Goal: Transaction & Acquisition: Purchase product/service

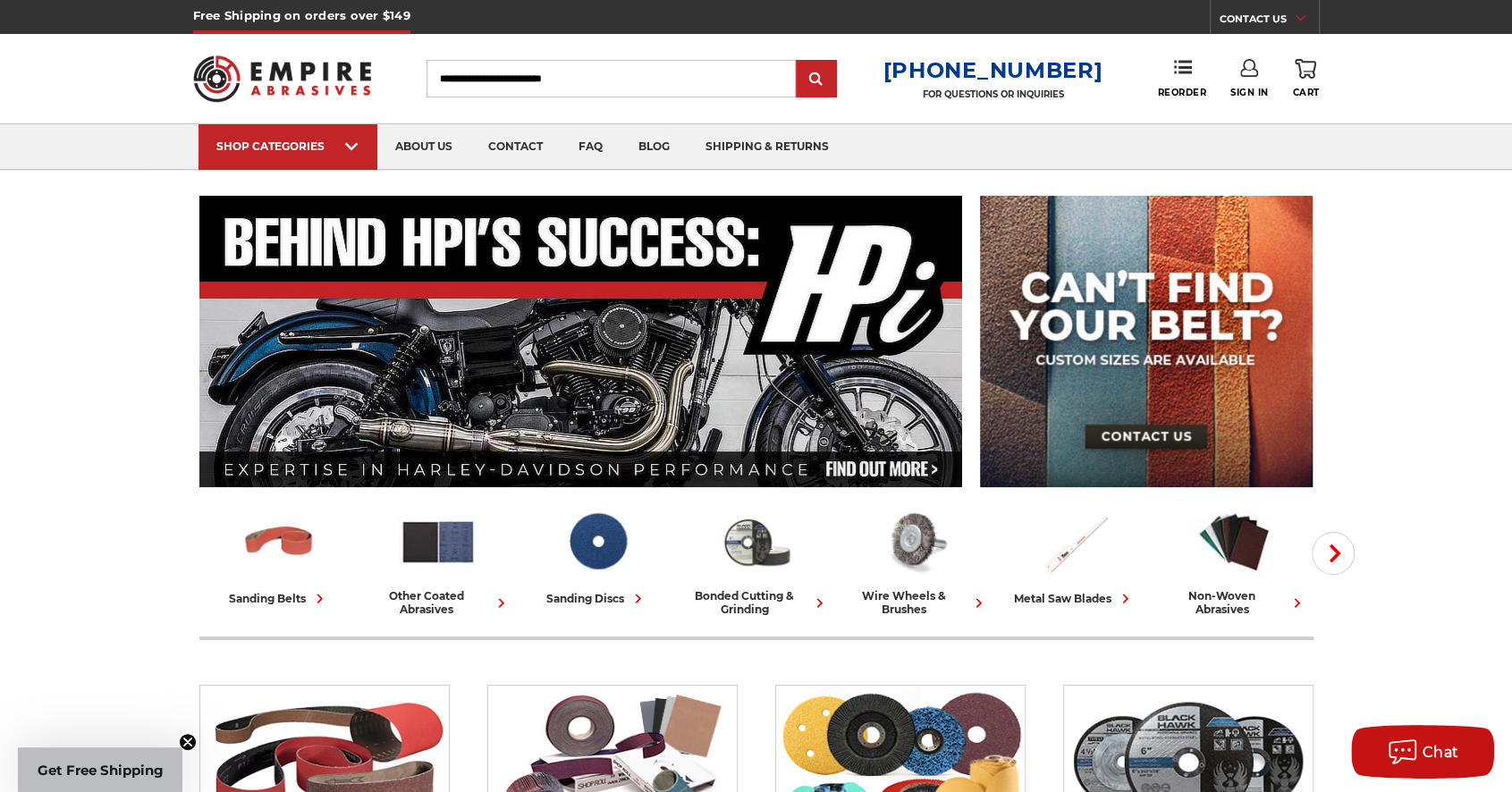
click at [792, 77] on link "Sign In" at bounding box center [1250, 78] width 39 height 40
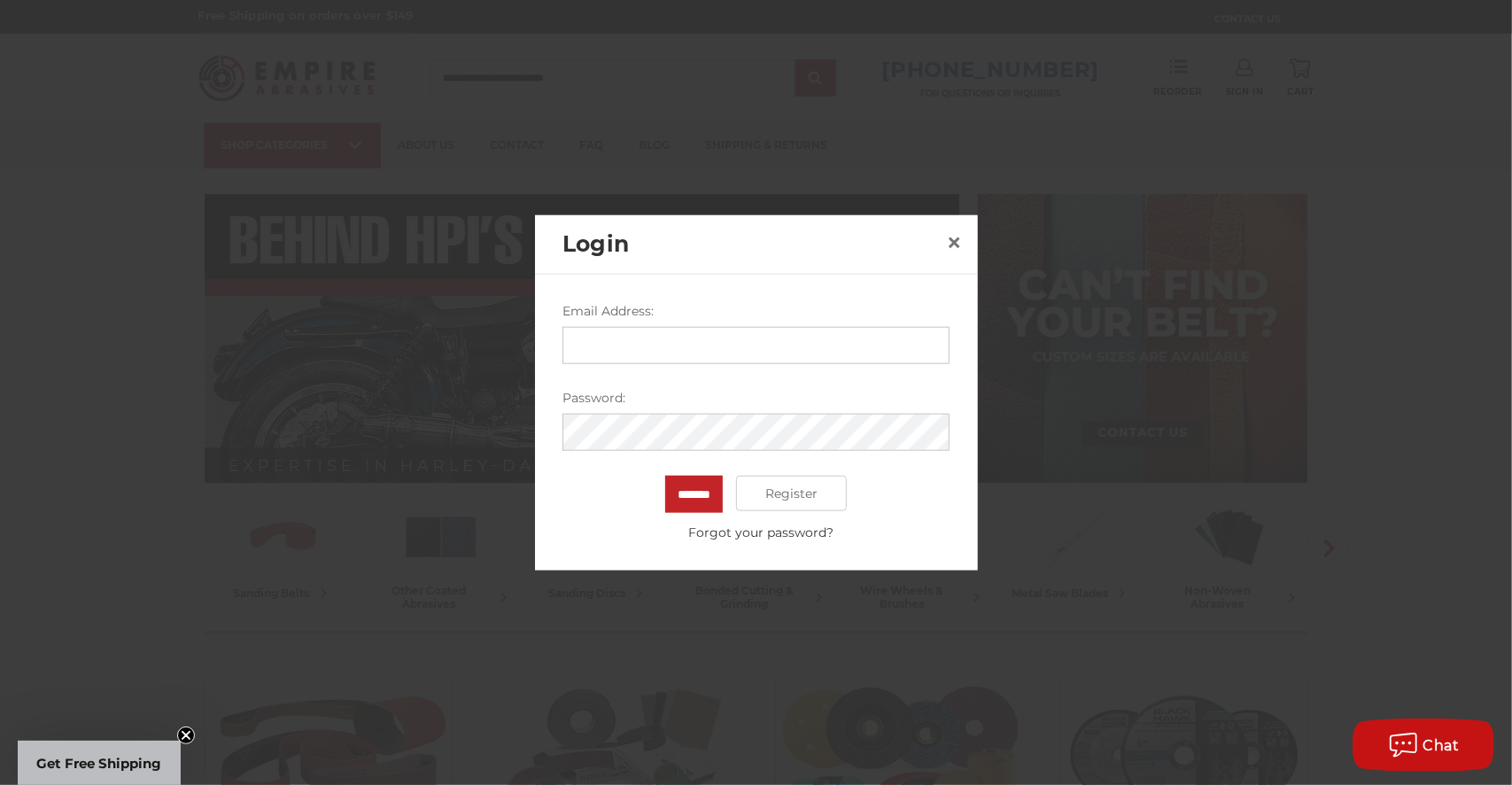
click at [683, 341] on input "Email Address:" at bounding box center [756, 346] width 387 height 37
type input "**********"
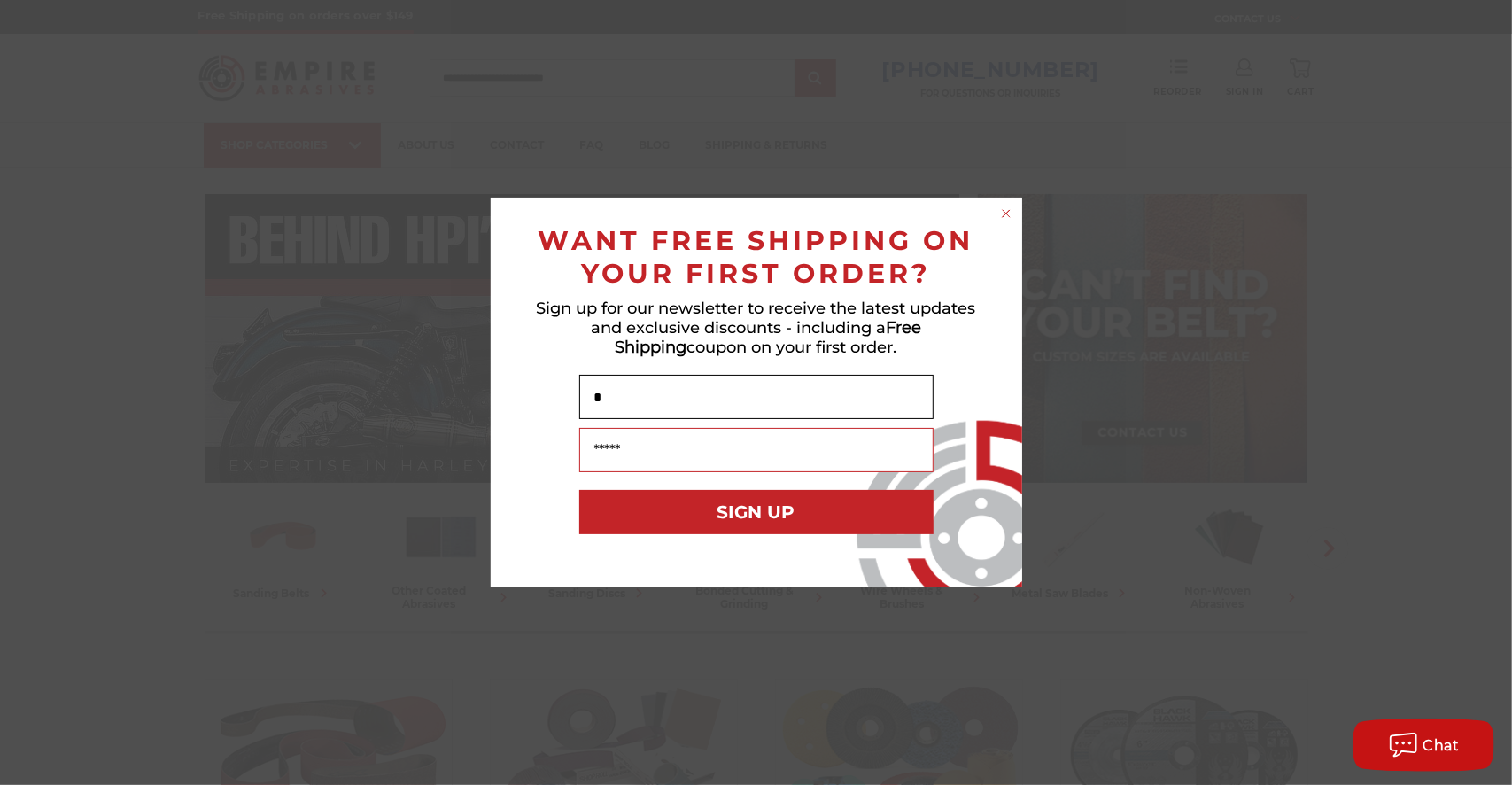
click at [685, 396] on input "*" at bounding box center [756, 397] width 355 height 45
type input "*"
click at [785, 212] on circle "Close dialog" at bounding box center [1006, 214] width 16 height 16
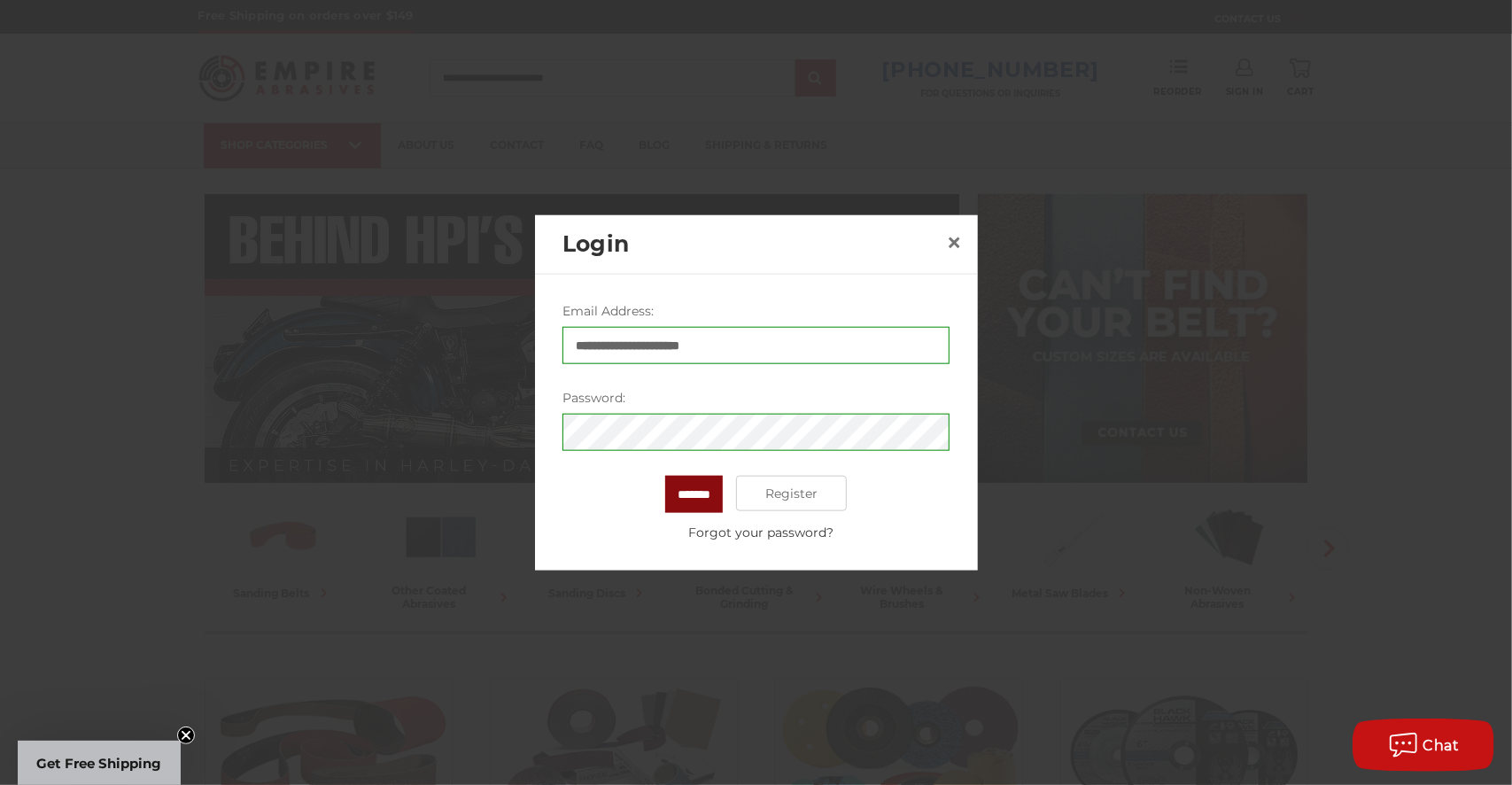
click at [700, 487] on input "*******" at bounding box center [694, 494] width 57 height 37
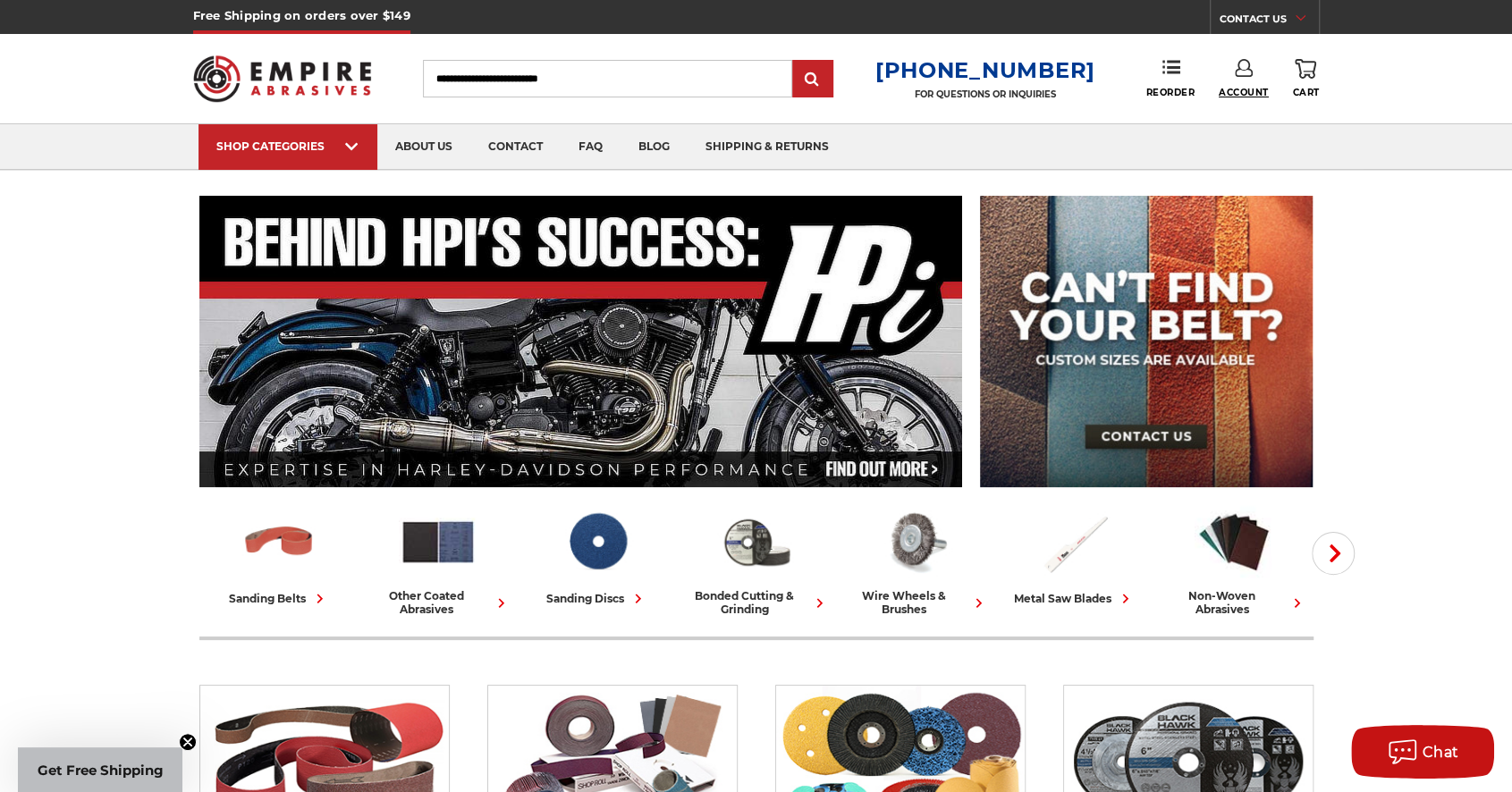
click at [1247, 91] on span "Account" at bounding box center [1243, 92] width 50 height 12
click at [1174, 89] on span "Reorder" at bounding box center [1169, 92] width 49 height 12
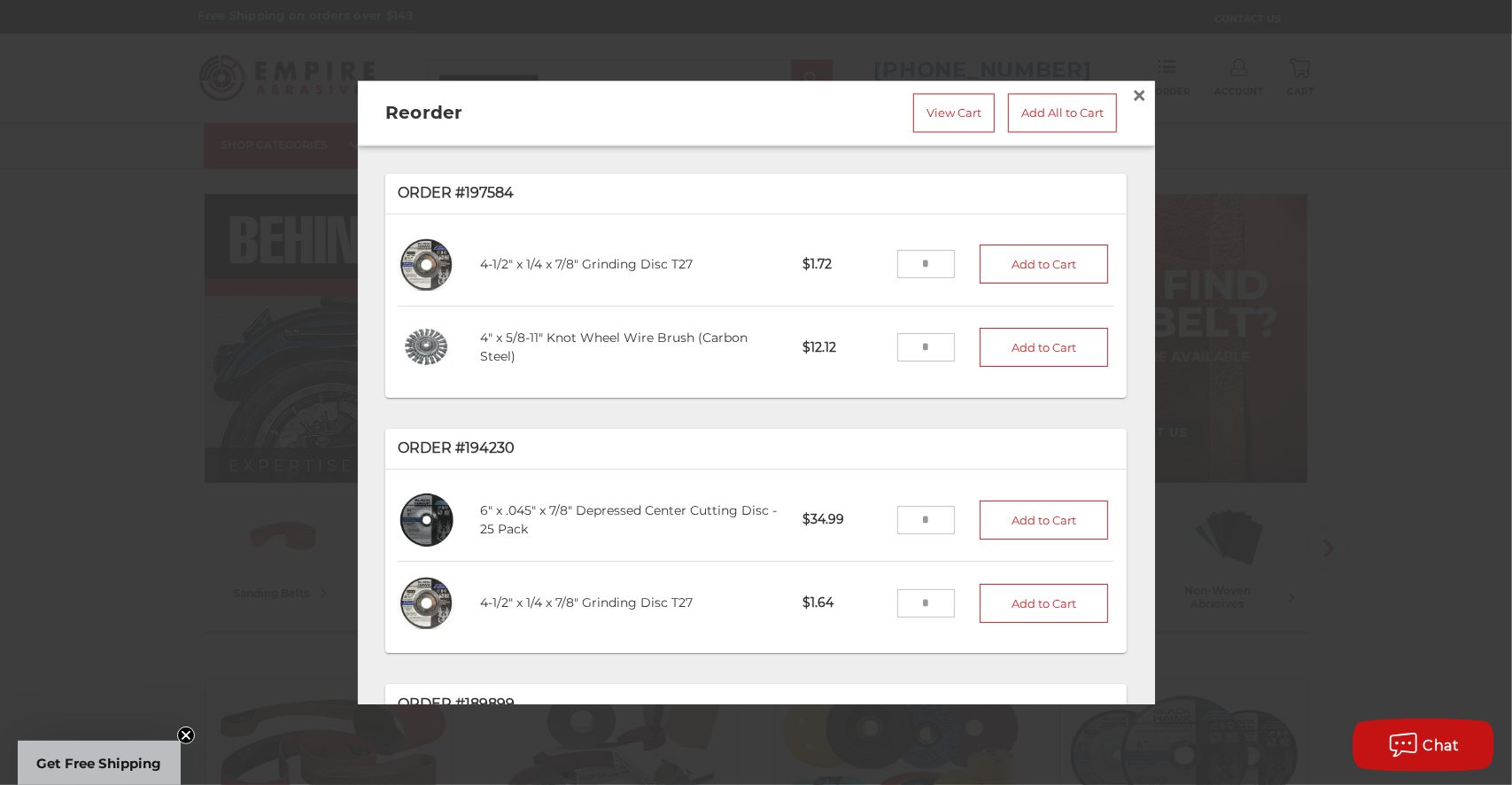
click at [914, 255] on input "tel" at bounding box center [926, 264] width 57 height 28
type input "**"
click at [995, 252] on button "Add to Cart" at bounding box center [1044, 264] width 129 height 39
click at [916, 506] on input "tel" at bounding box center [926, 520] width 57 height 28
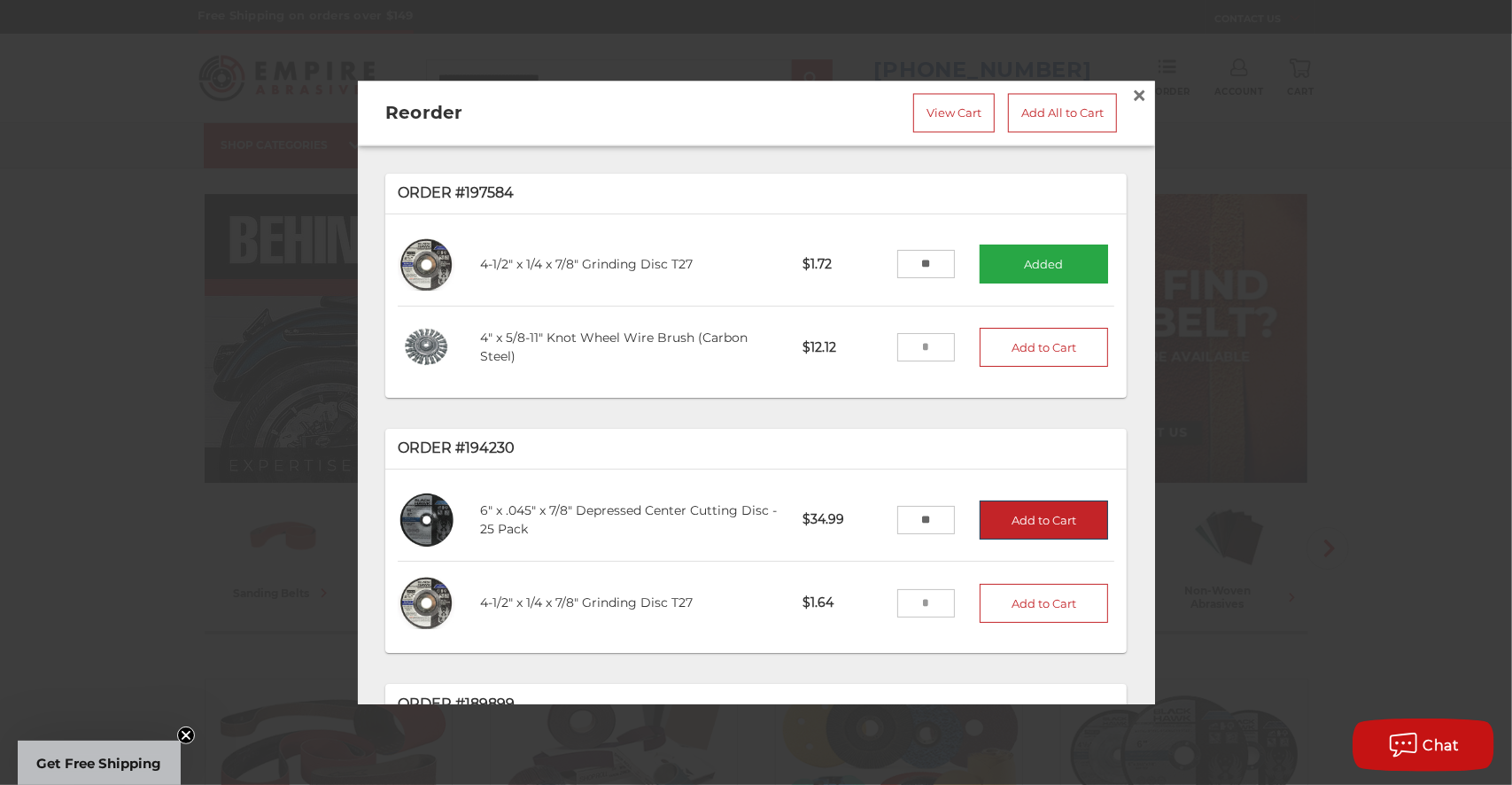
type input "**"
click at [1008, 503] on button "Add to Cart" at bounding box center [1044, 520] width 129 height 39
click at [924, 111] on link "View Cart" at bounding box center [953, 113] width 81 height 39
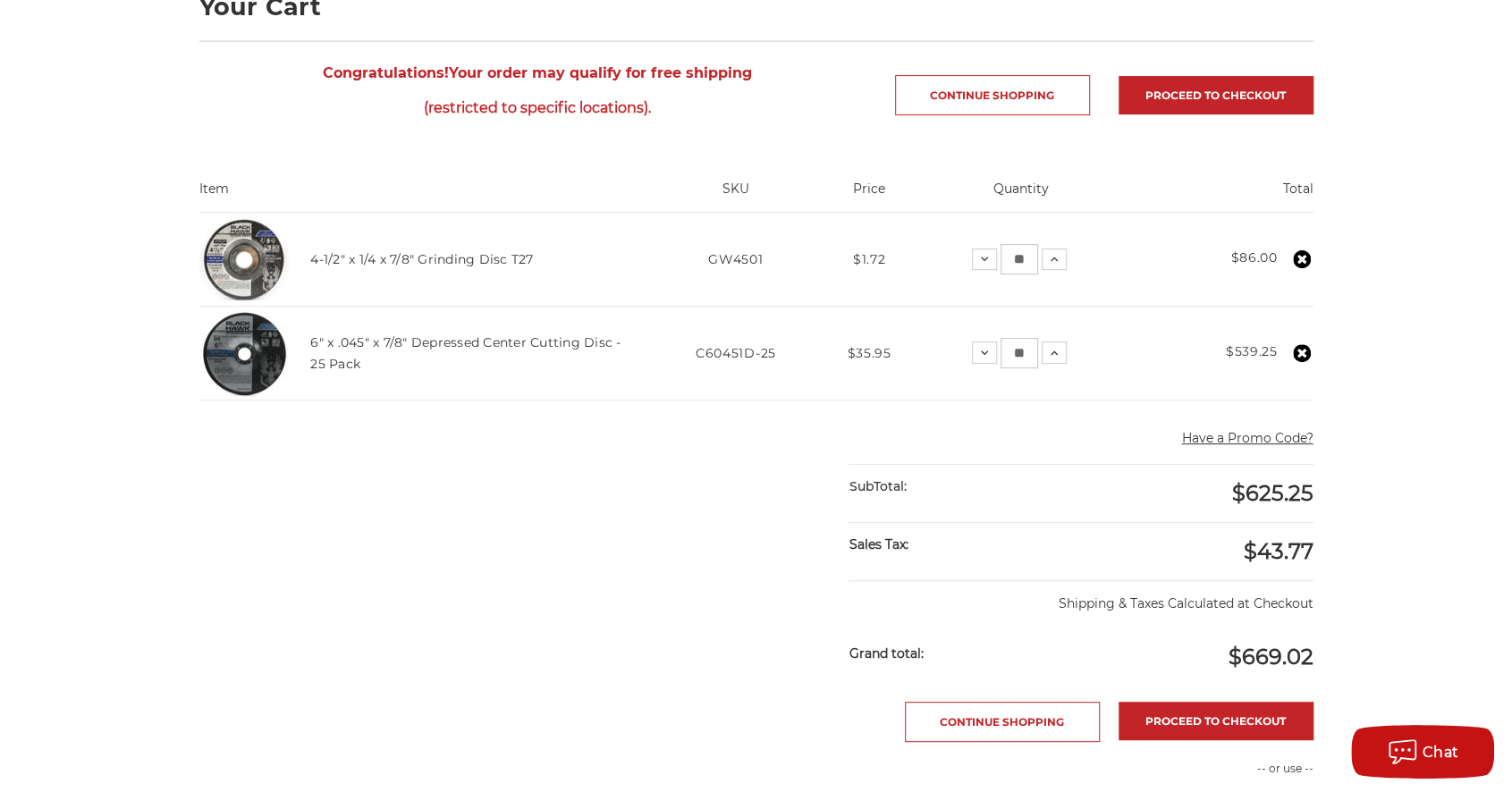
scroll to position [178, 0]
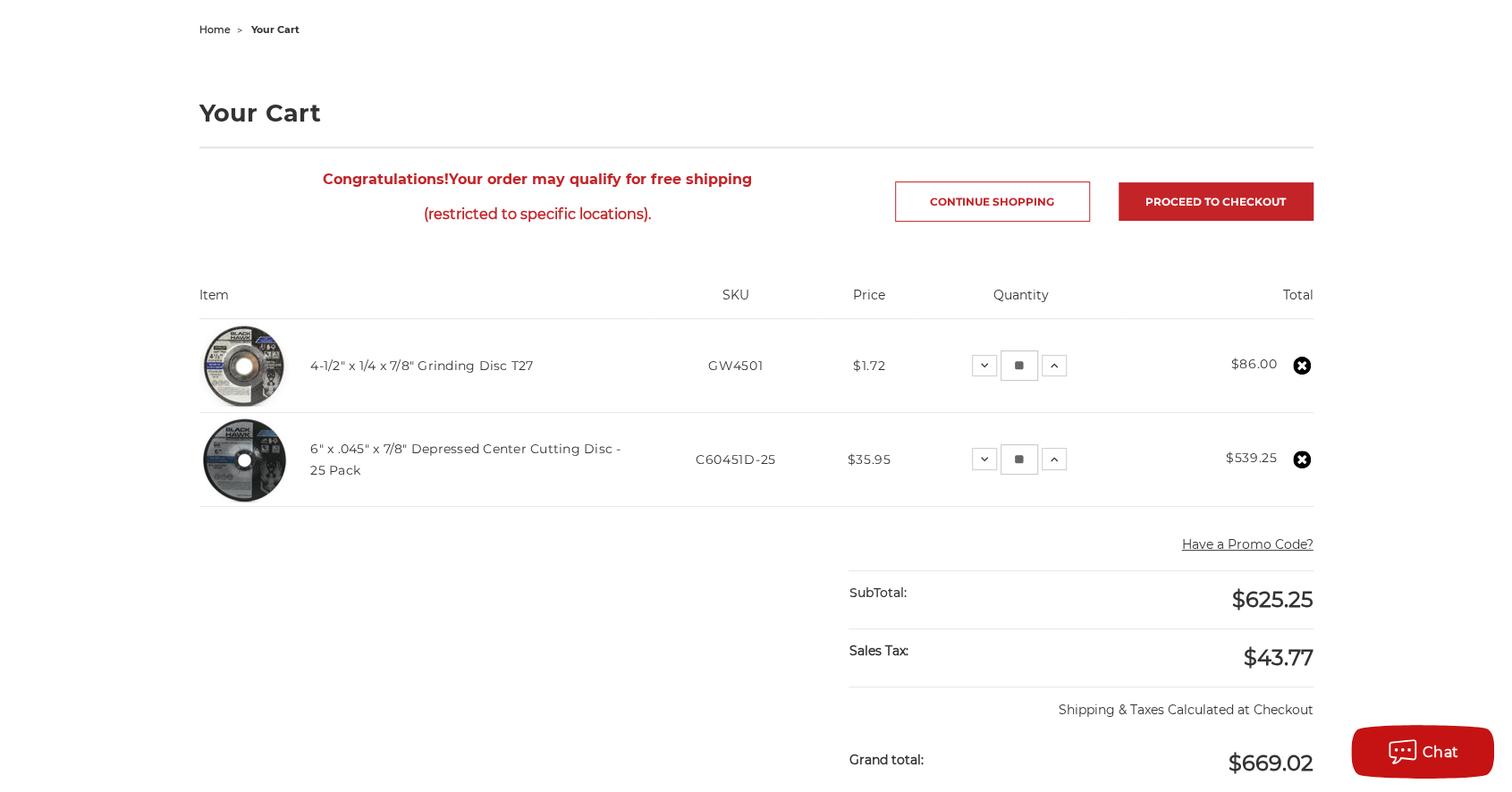
click at [1034, 366] on input "**" at bounding box center [1019, 365] width 38 height 30
type input "*"
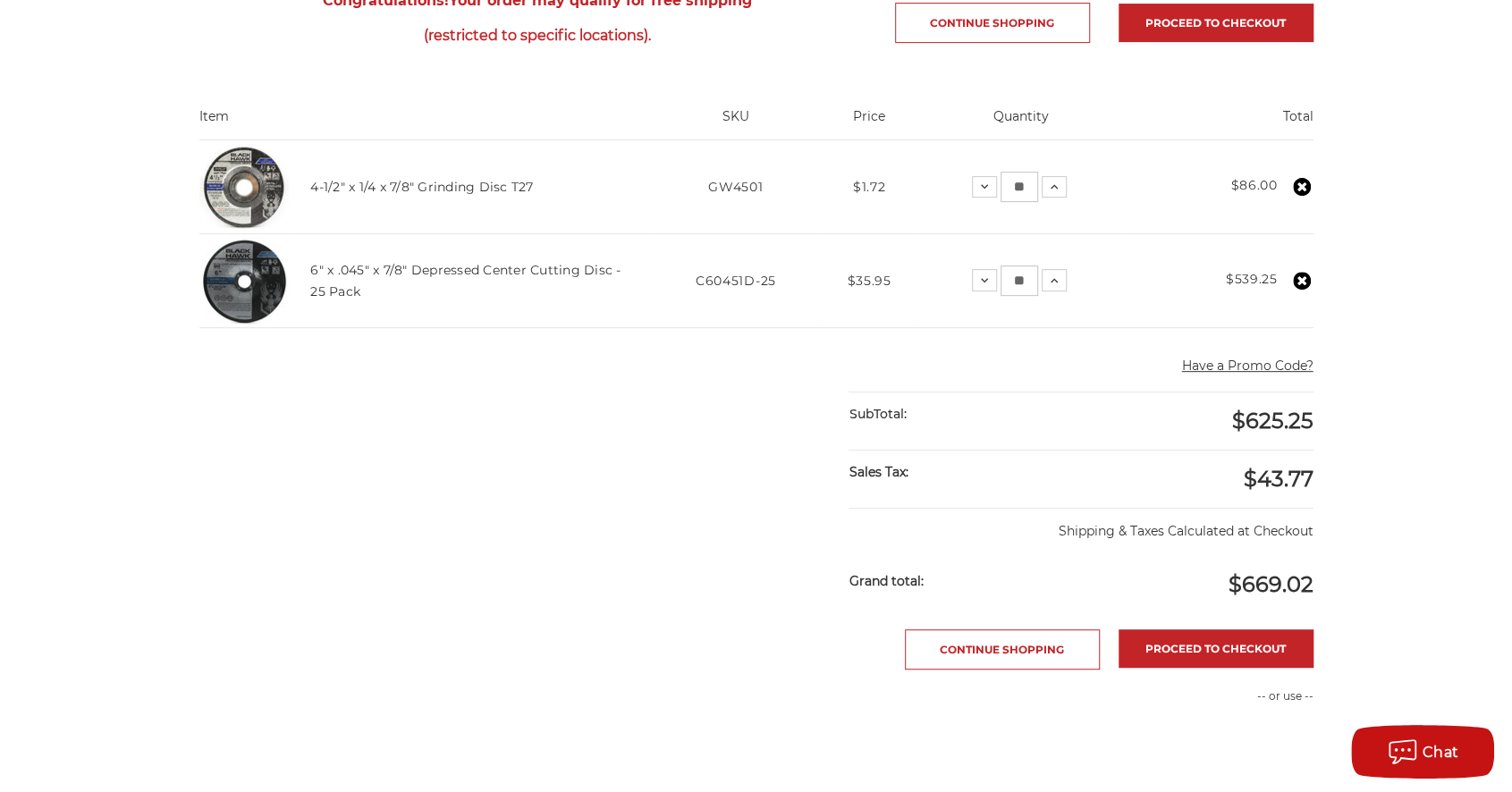
scroll to position [0, 0]
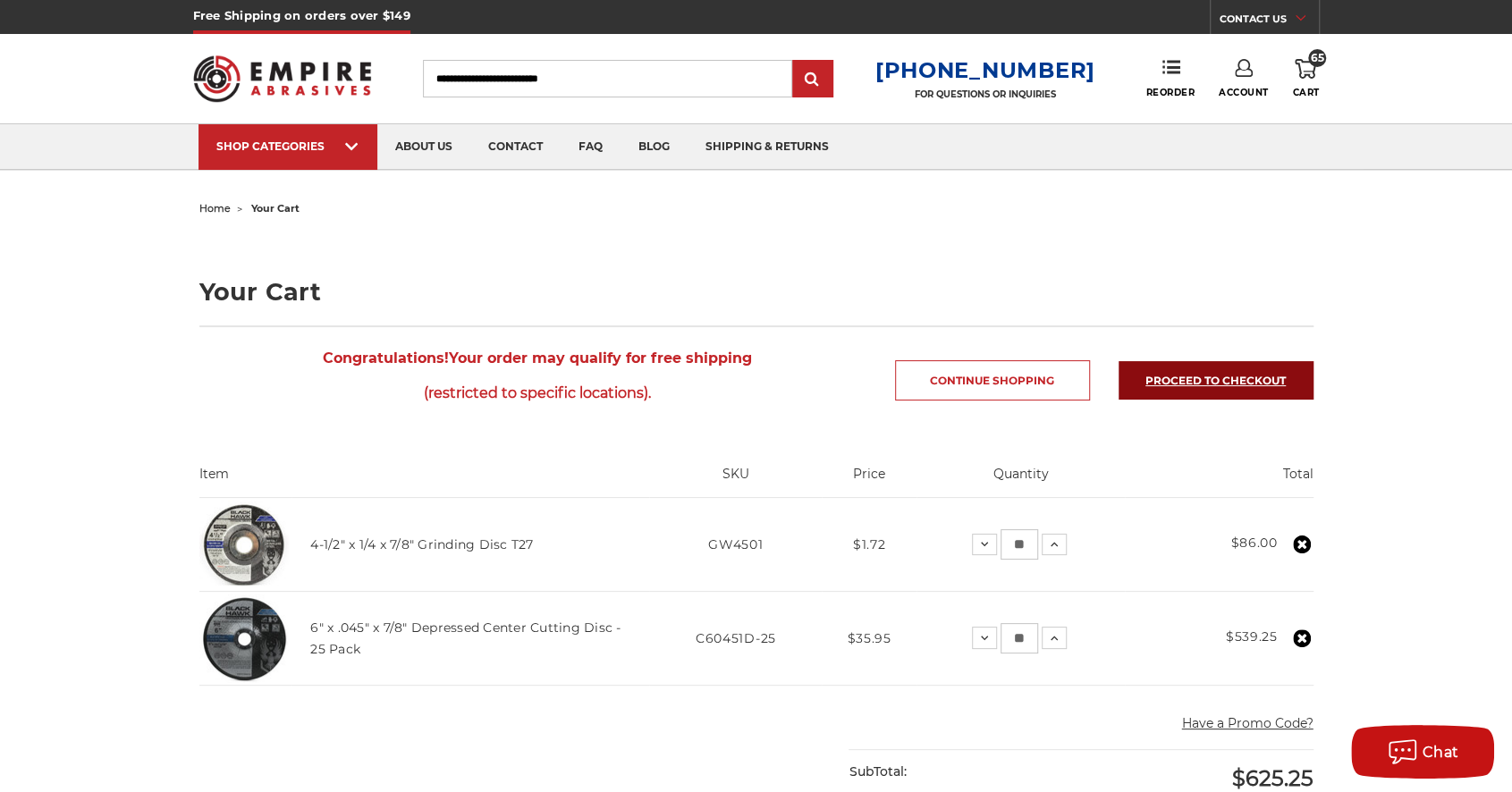
type input "**"
click at [1218, 379] on link "Proceed to checkout" at bounding box center [1216, 381] width 195 height 39
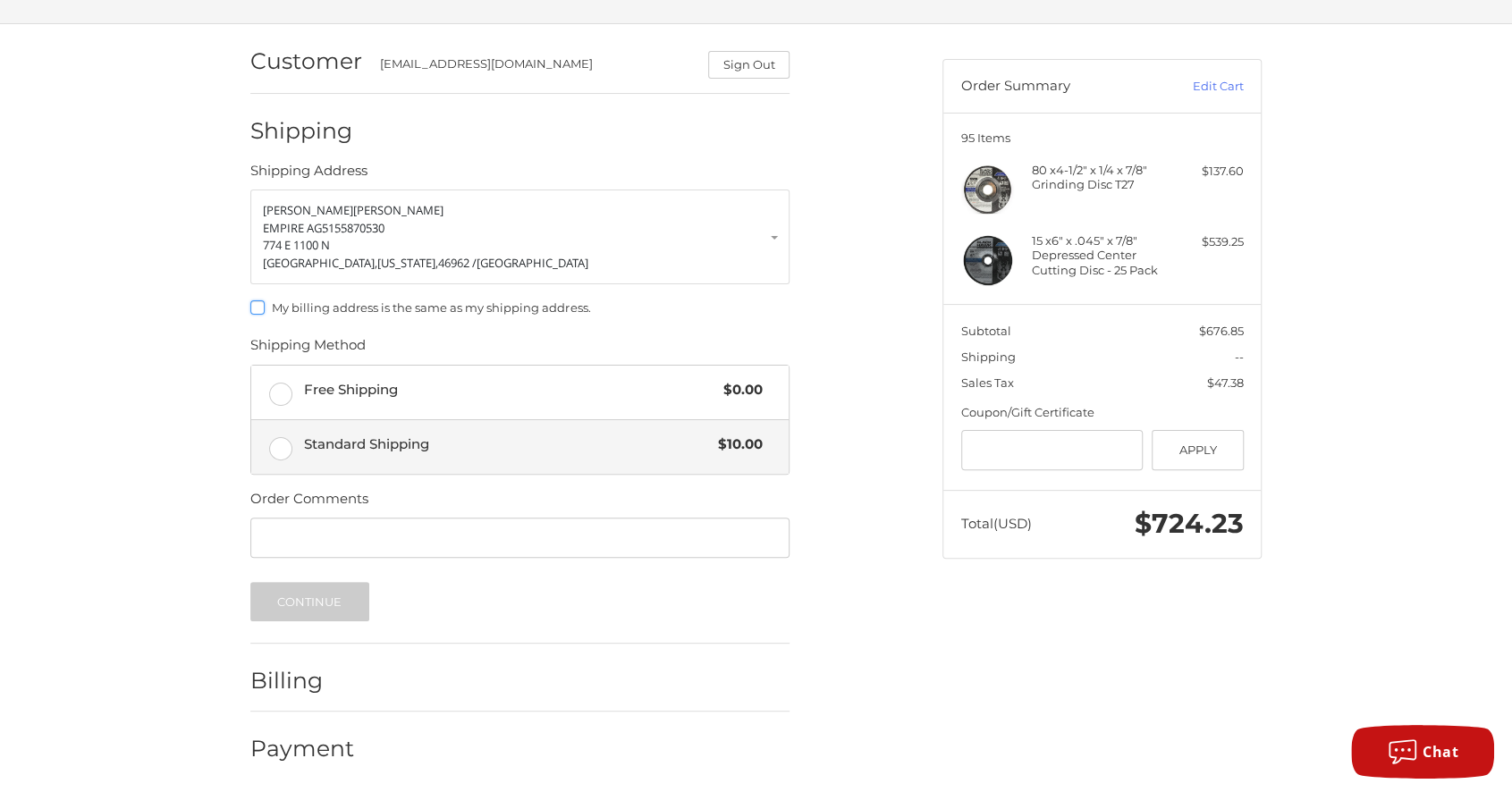
scroll to position [117, 0]
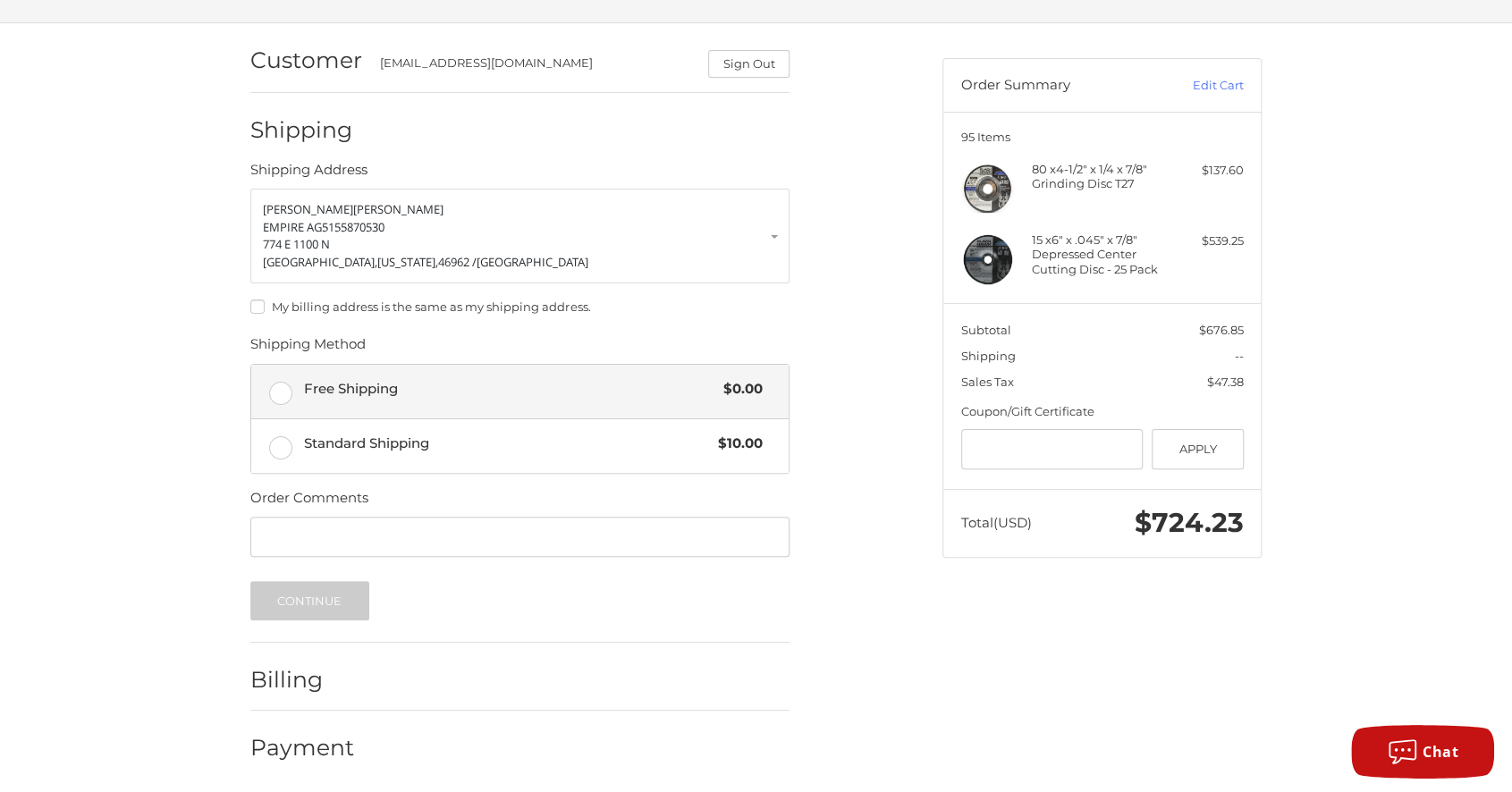
click at [282, 388] on label "Free Shipping $0.00" at bounding box center [520, 392] width 537 height 53
click at [309, 599] on button "Continue" at bounding box center [309, 601] width 119 height 40
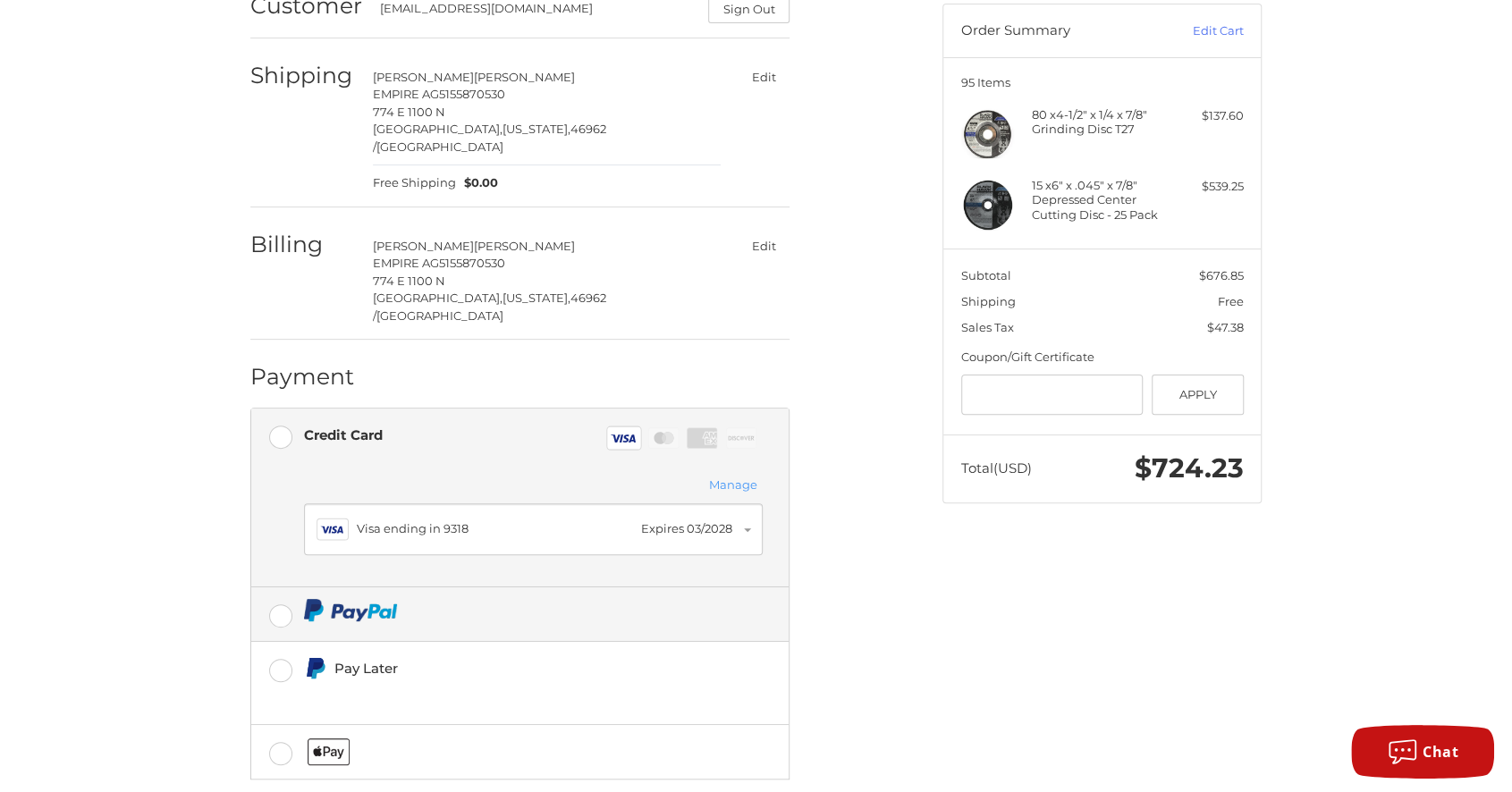
scroll to position [229, 0]
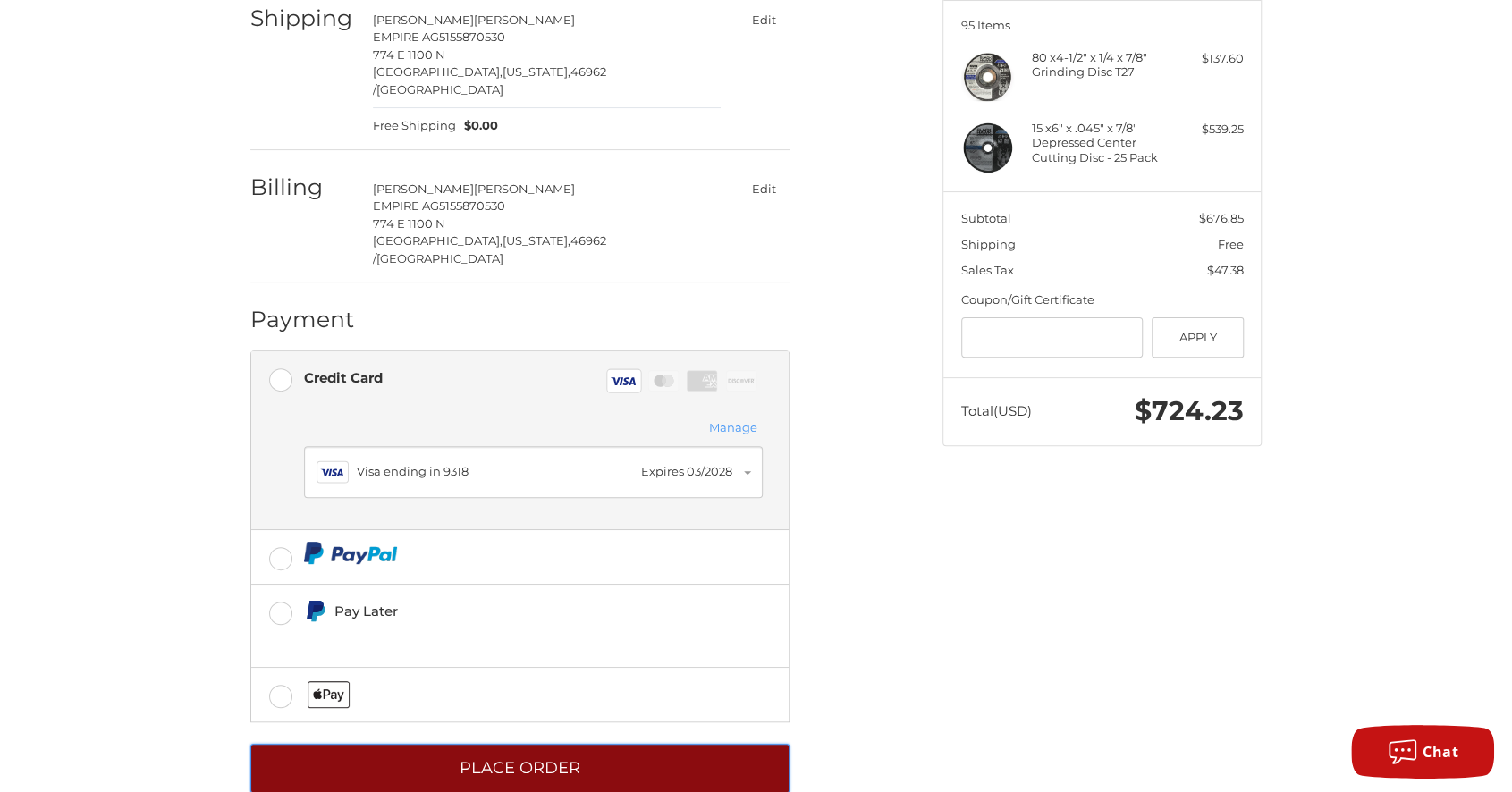
click at [502, 744] on button "Place Order" at bounding box center [520, 768] width 539 height 49
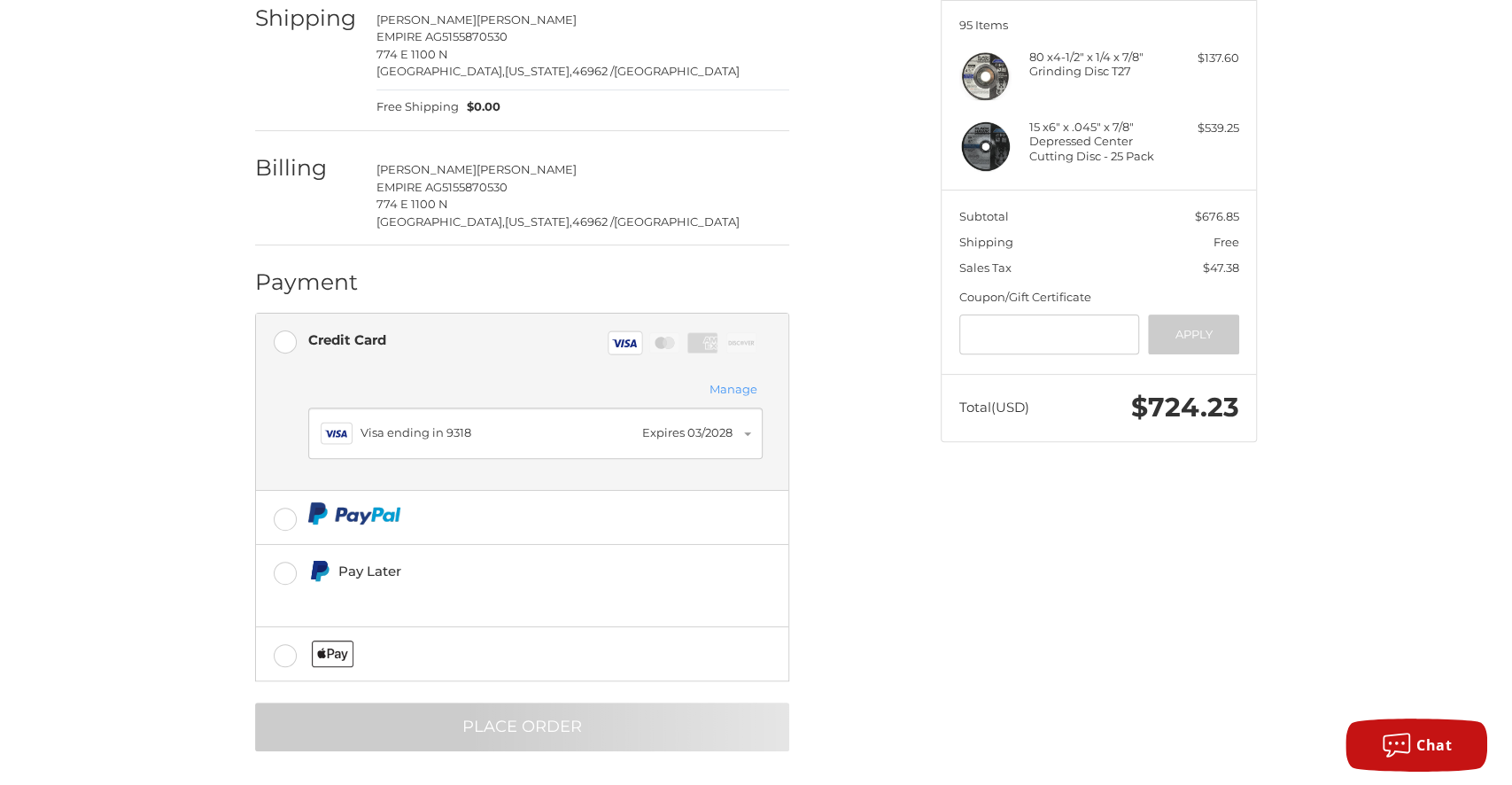
scroll to position [0, 0]
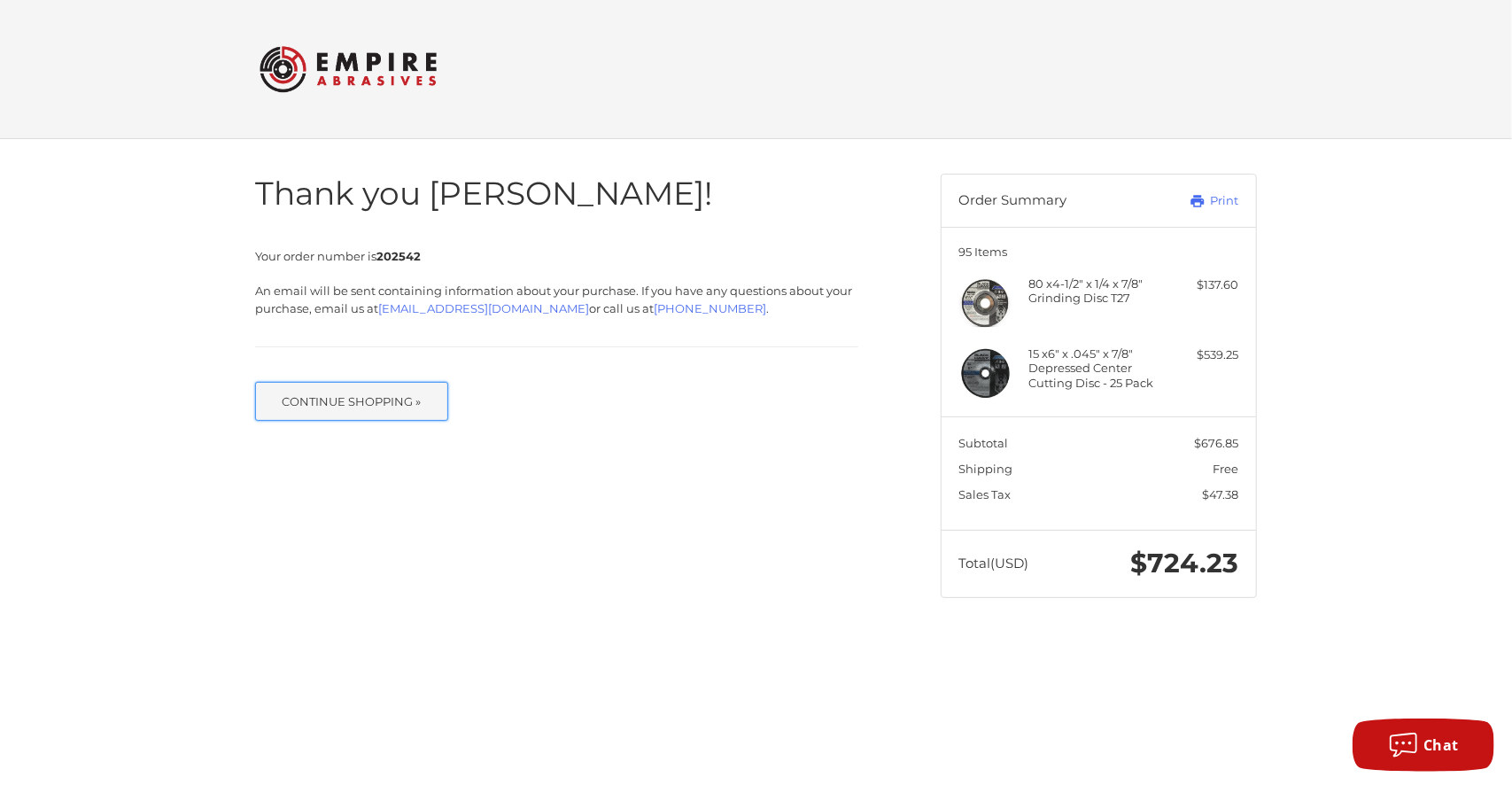
click at [341, 397] on button "Continue Shopping »" at bounding box center [352, 401] width 193 height 39
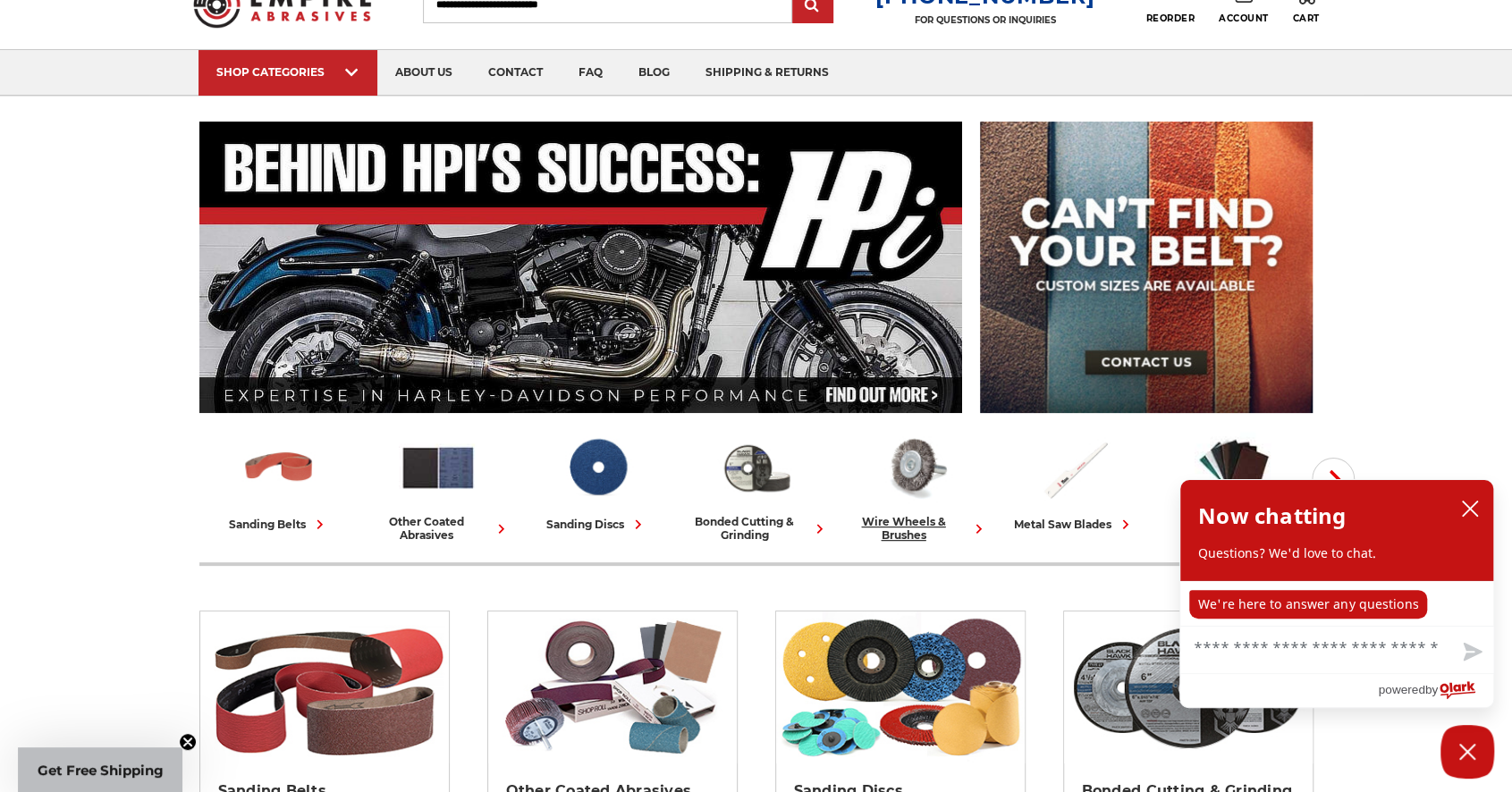
scroll to position [178, 0]
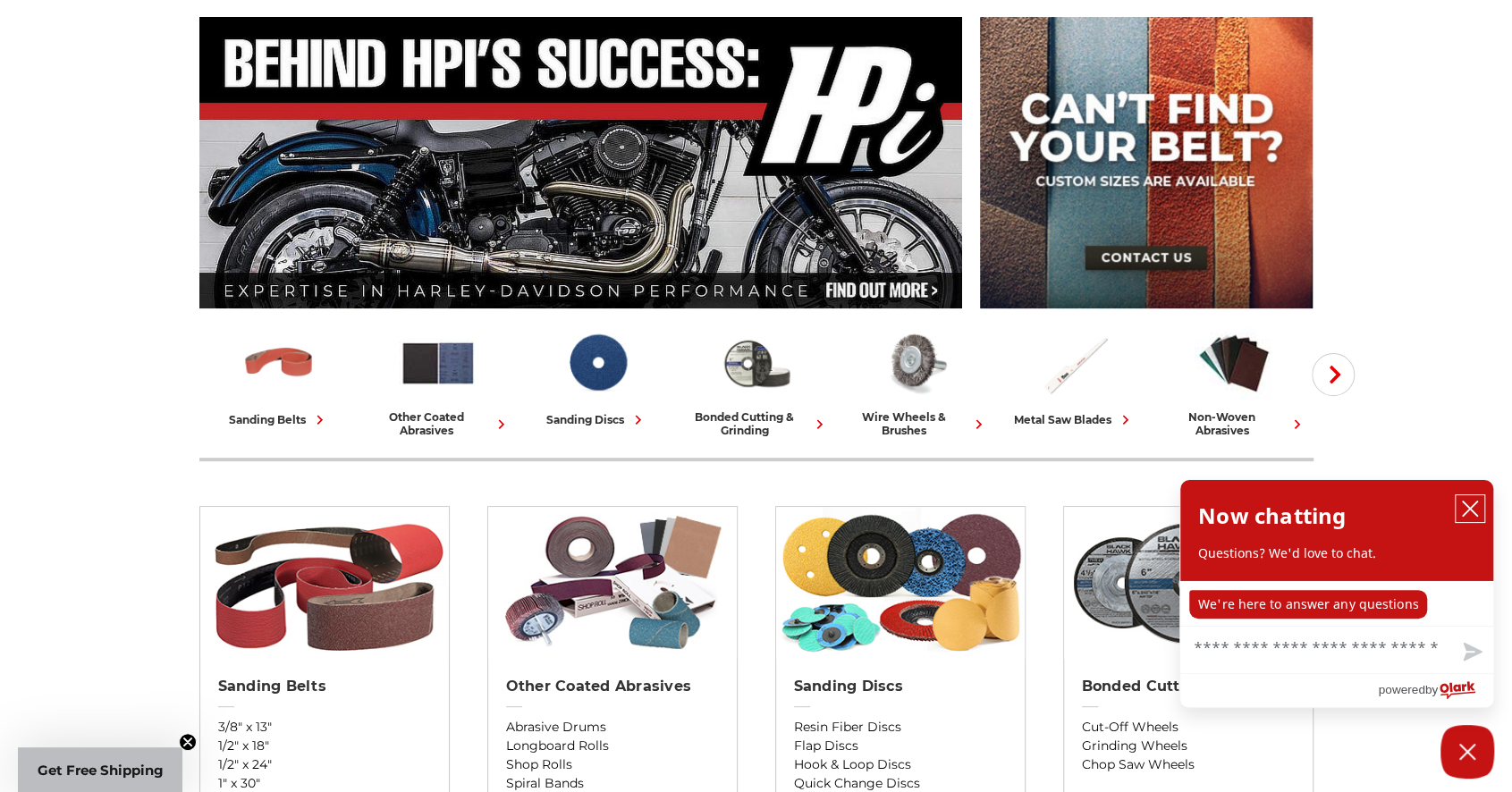
click at [1472, 510] on icon "close chatbox" at bounding box center [1470, 509] width 15 height 15
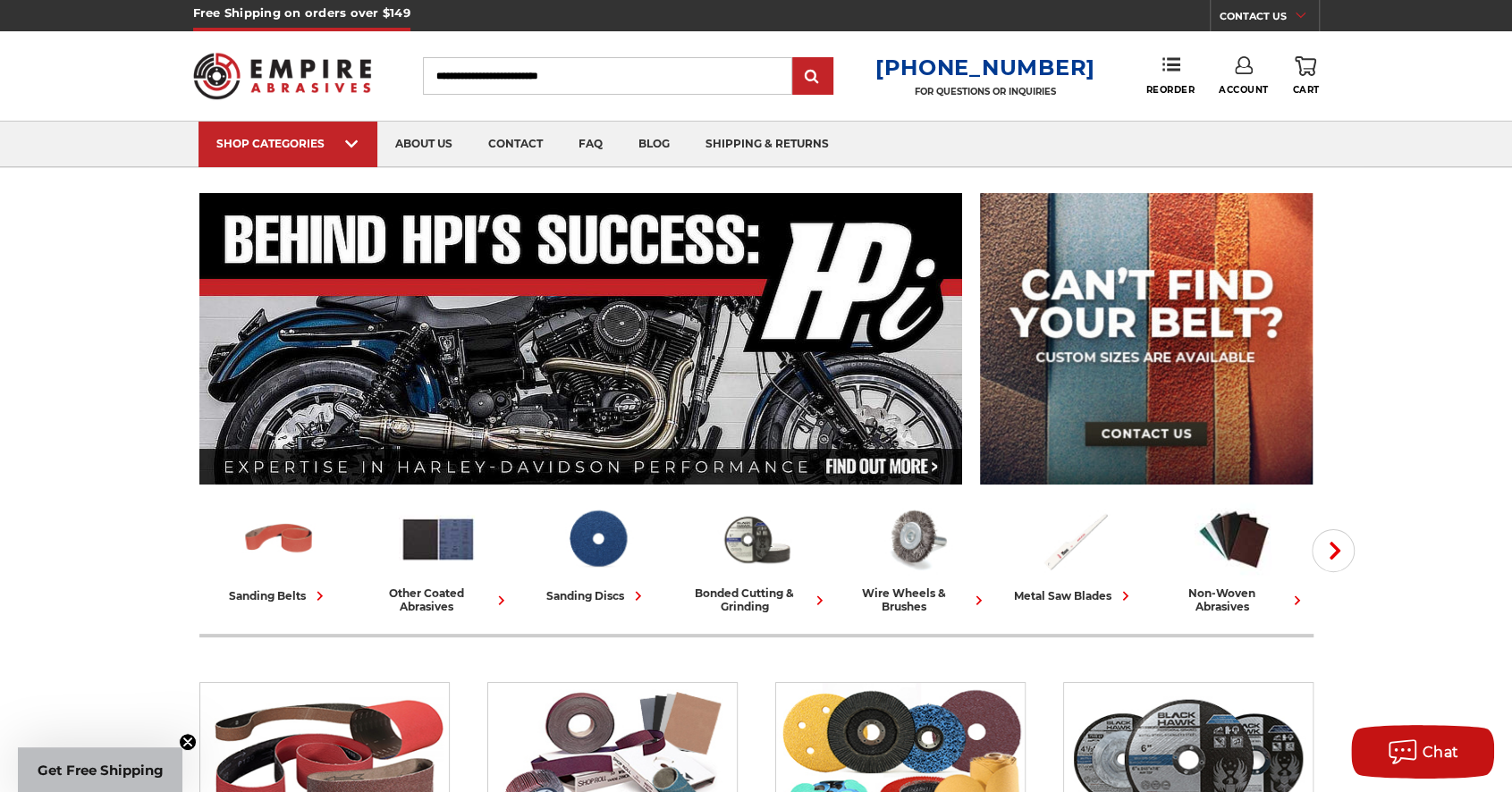
scroll to position [0, 0]
